Goal: Check status

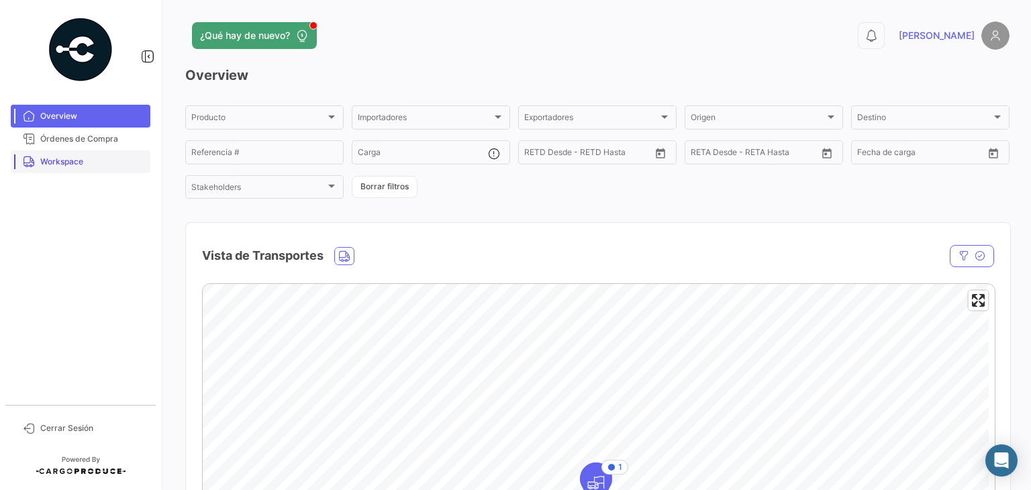
click at [81, 171] on link "Workspace" at bounding box center [81, 161] width 140 height 23
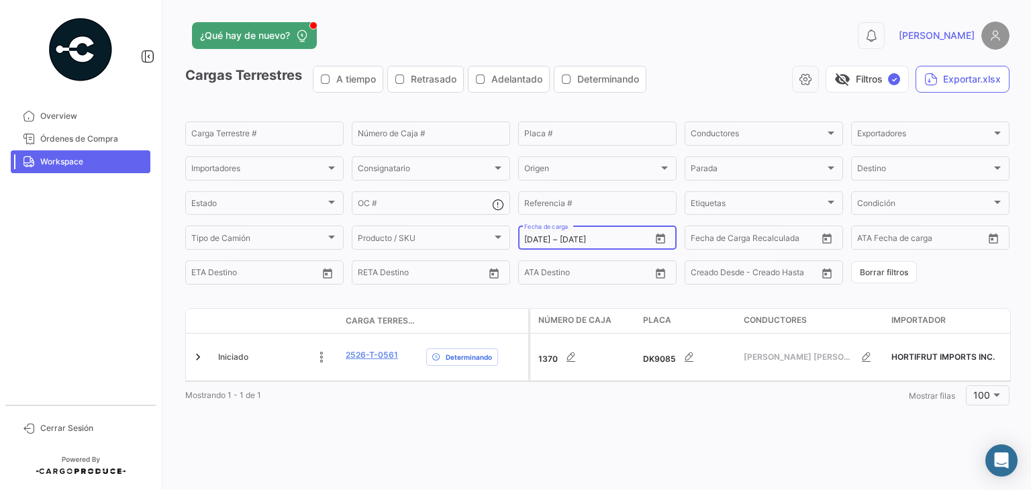
click at [658, 241] on icon "Open calendar" at bounding box center [660, 239] width 9 height 10
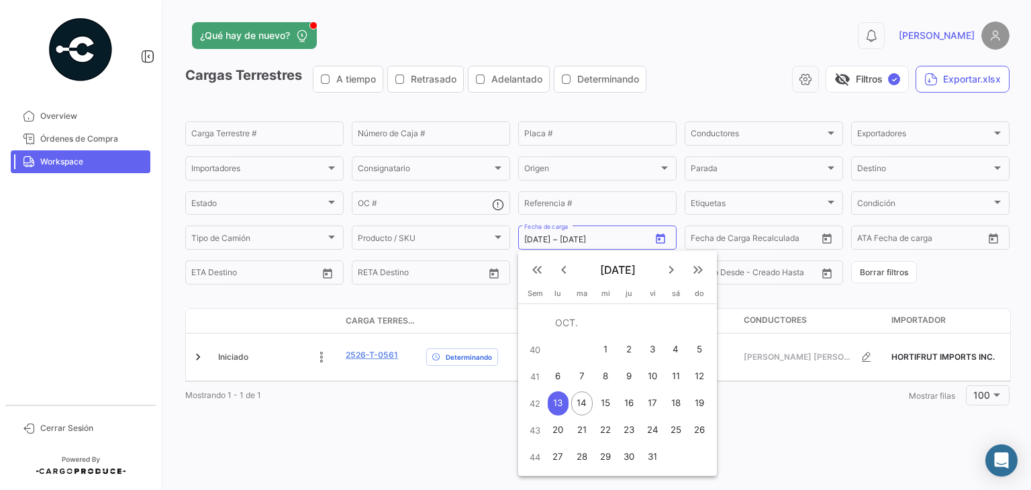
click at [586, 408] on div "14" at bounding box center [581, 403] width 21 height 24
type input "[DATE]"
click at [586, 408] on div "14" at bounding box center [581, 403] width 21 height 24
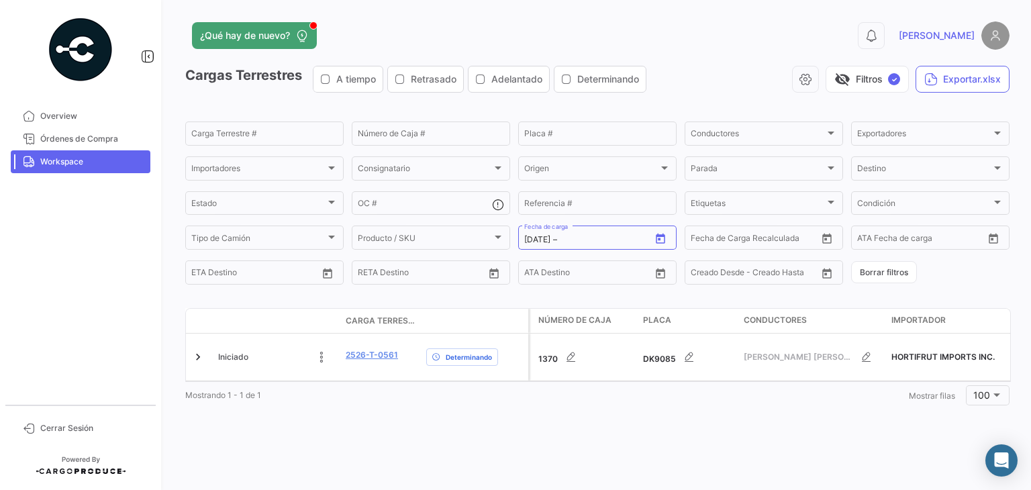
type input "[DATE]"
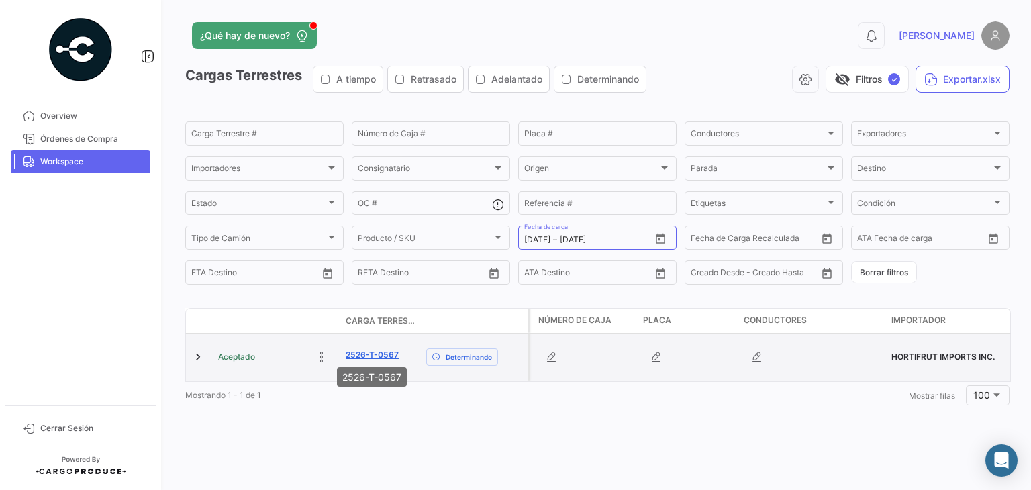
drag, startPoint x: 403, startPoint y: 355, endPoint x: 346, endPoint y: 355, distance: 56.4
click at [346, 355] on div "2526-T-0567" at bounding box center [381, 356] width 70 height 15
copy link "2526-T-0567"
